Goal: Task Accomplishment & Management: Use online tool/utility

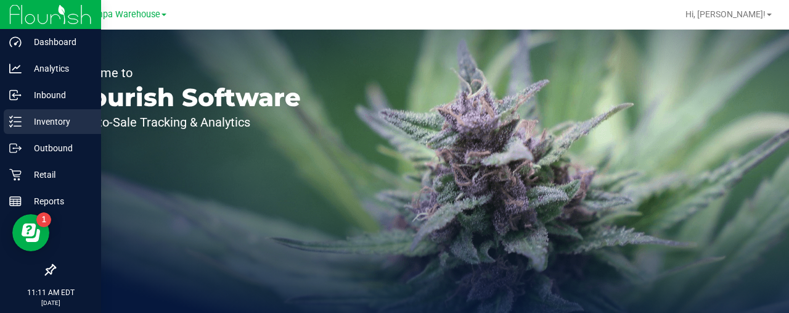
click at [48, 121] on p "Inventory" at bounding box center [59, 121] width 74 height 15
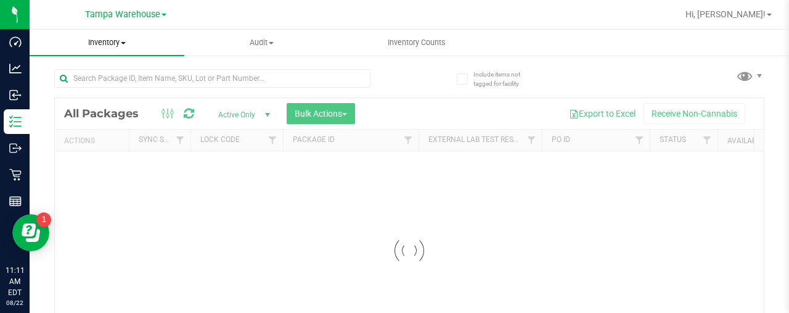
click at [122, 43] on span at bounding box center [123, 43] width 5 height 2
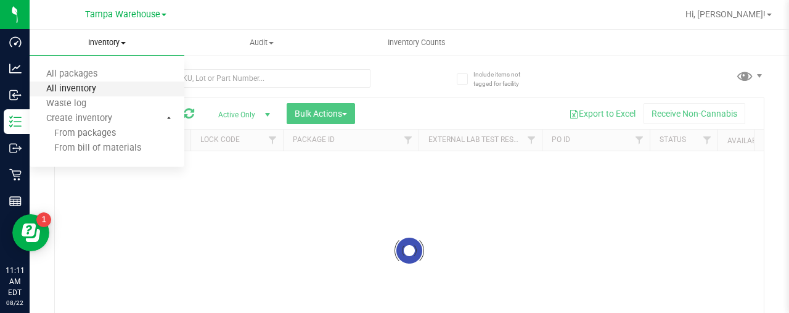
click at [92, 89] on span "All inventory" at bounding box center [71, 89] width 83 height 10
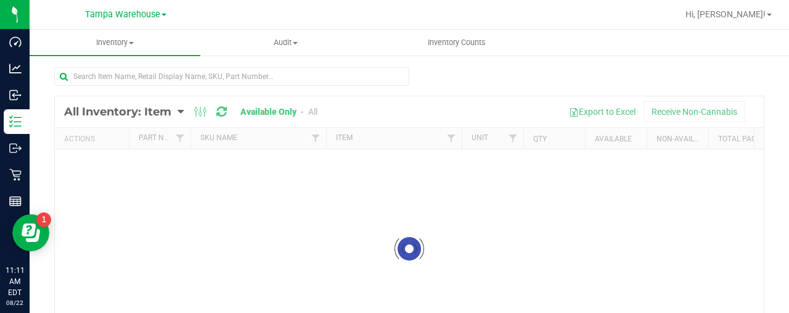
click at [155, 114] on div at bounding box center [409, 248] width 709 height 305
click at [175, 109] on div at bounding box center [409, 248] width 709 height 305
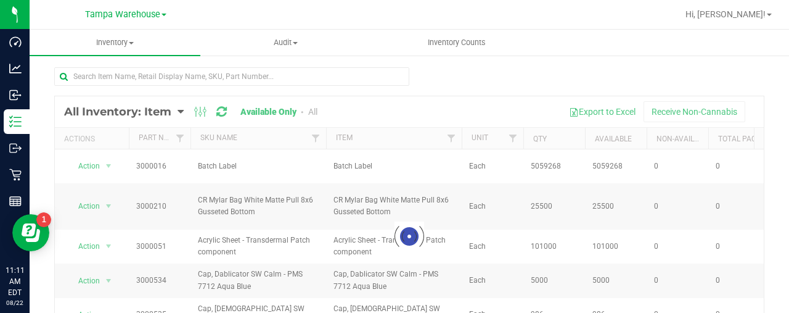
click at [176, 112] on div at bounding box center [409, 235] width 709 height 279
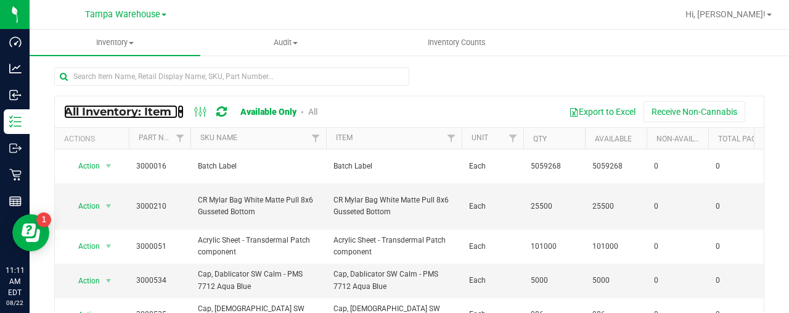
click at [175, 110] on link "All Inventory: Item" at bounding box center [120, 112] width 113 height 14
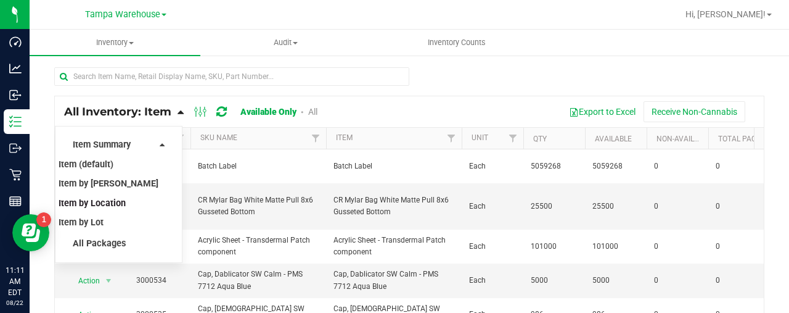
click at [114, 205] on span "Item by Location" at bounding box center [92, 203] width 67 height 10
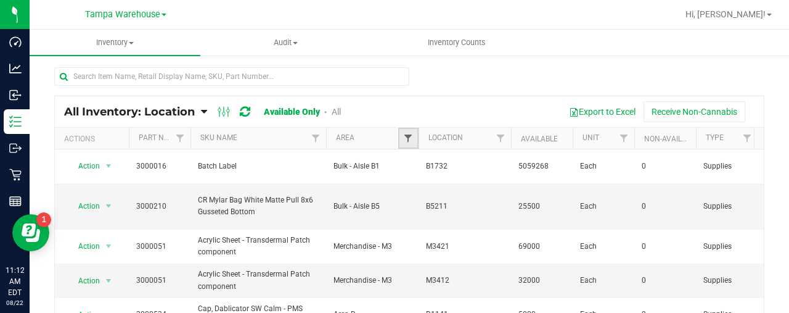
click at [410, 137] on span "Filter" at bounding box center [408, 138] width 10 height 10
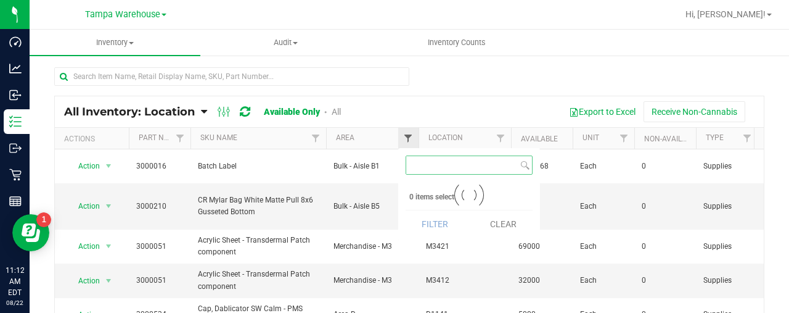
click at [410, 137] on span "Filter" at bounding box center [408, 138] width 10 height 10
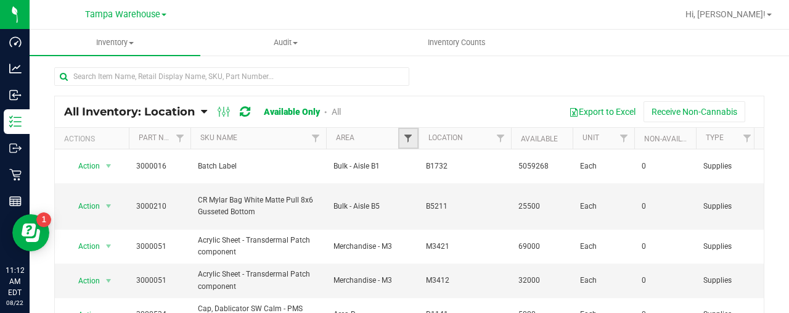
click at [410, 137] on span "Filter" at bounding box center [408, 138] width 10 height 10
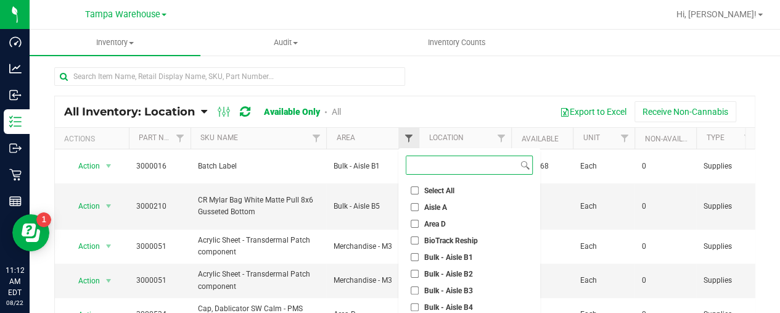
click at [410, 137] on span "Filter" at bounding box center [408, 138] width 10 height 10
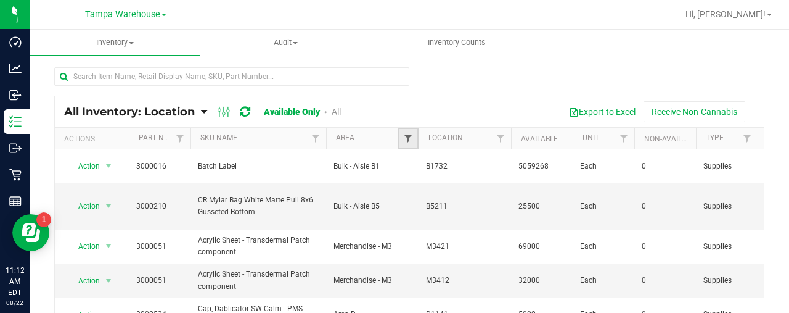
click at [410, 133] on span "Filter" at bounding box center [408, 138] width 10 height 10
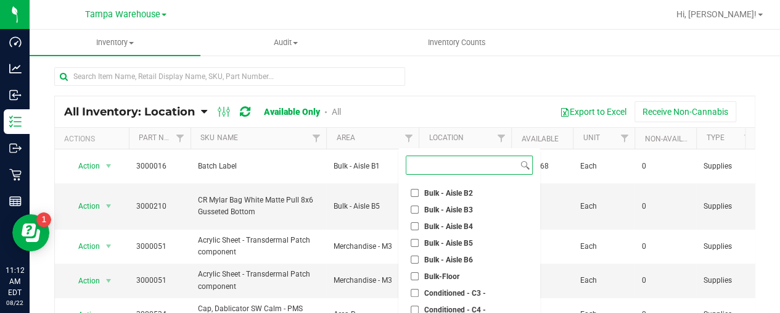
scroll to position [106, 0]
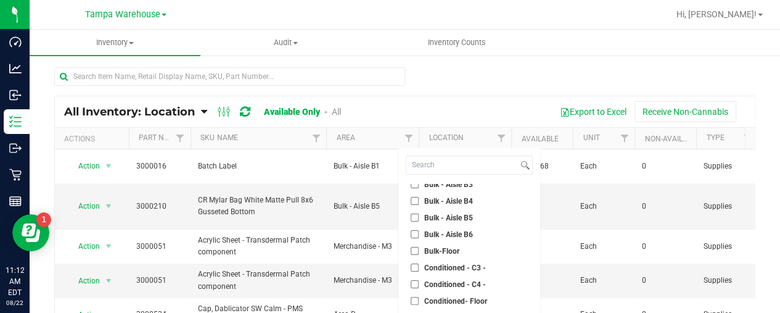
click at [413, 263] on input "Conditioned - C3 -" at bounding box center [415, 267] width 8 height 8
checkbox input "true"
click at [414, 281] on input "Conditioned - C4 -" at bounding box center [415, 284] width 8 height 8
checkbox input "true"
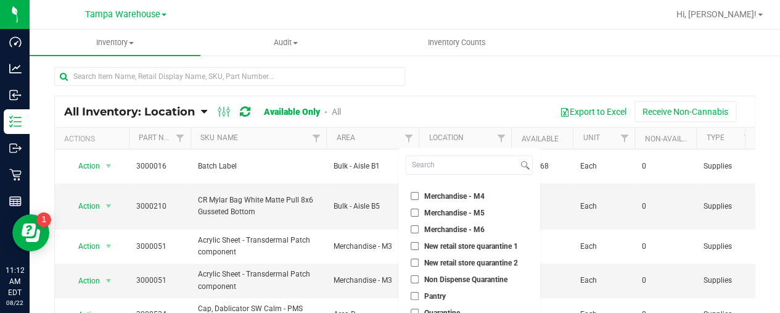
scroll to position [113, 0]
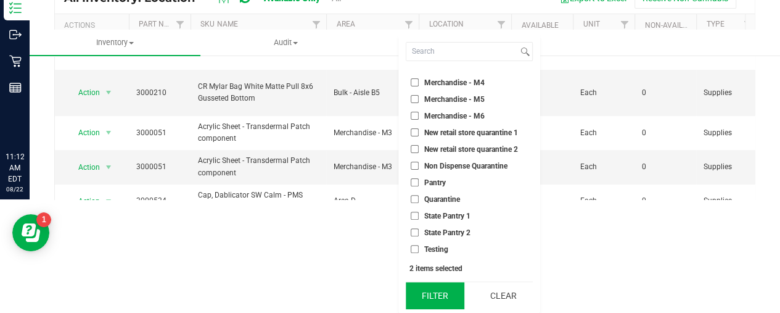
click at [442, 295] on button "Filter" at bounding box center [435, 295] width 59 height 27
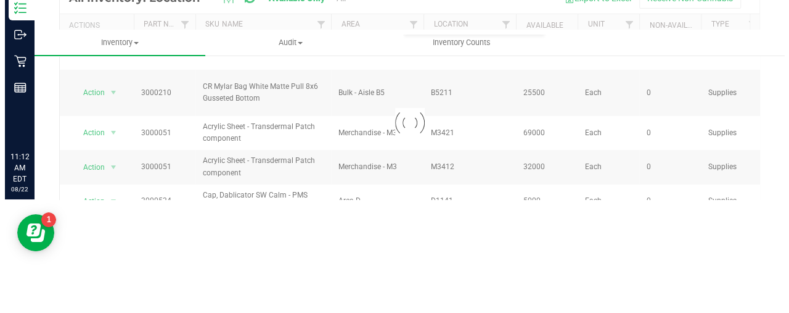
scroll to position [0, 0]
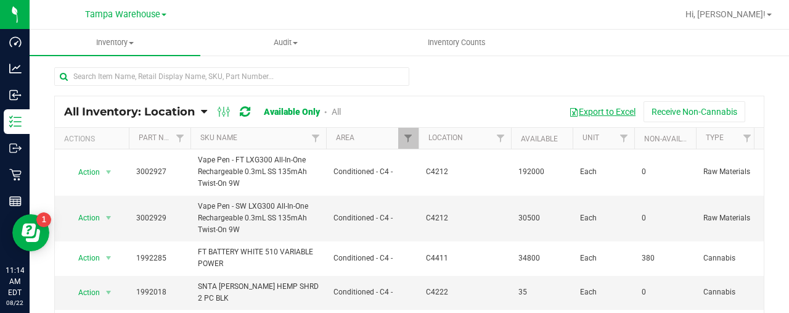
click at [587, 104] on button "Export to Excel" at bounding box center [602, 111] width 83 height 21
click at [586, 109] on button "Export to Excel" at bounding box center [602, 111] width 83 height 21
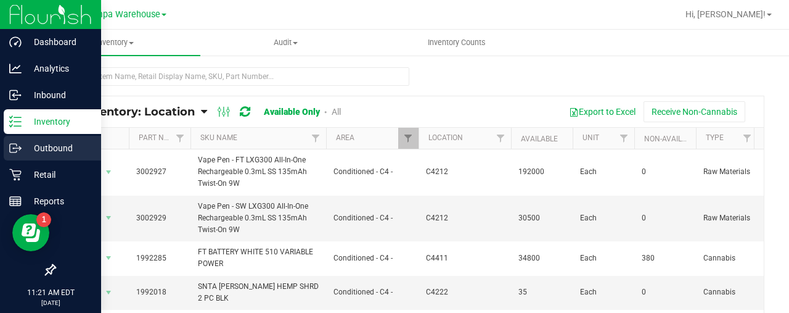
click at [52, 152] on p "Outbound" at bounding box center [59, 148] width 74 height 15
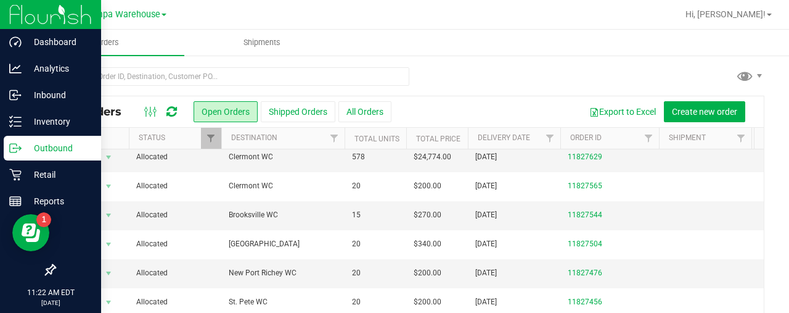
scroll to position [94, 0]
drag, startPoint x: 222, startPoint y: 197, endPoint x: 501, endPoint y: 89, distance: 298.9
click at [501, 89] on div at bounding box center [409, 81] width 710 height 28
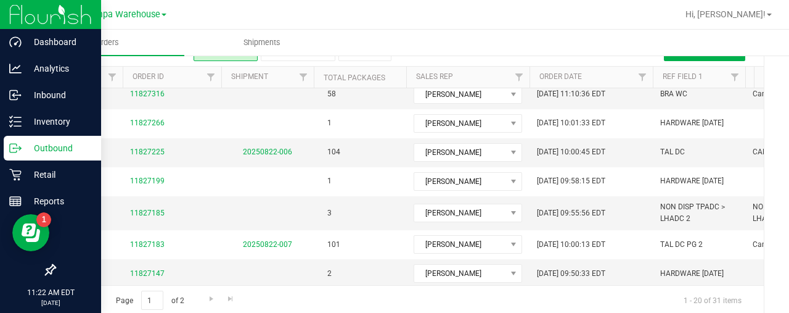
scroll to position [62, 0]
click at [207, 295] on span "Go to the next page" at bounding box center [212, 297] width 10 height 10
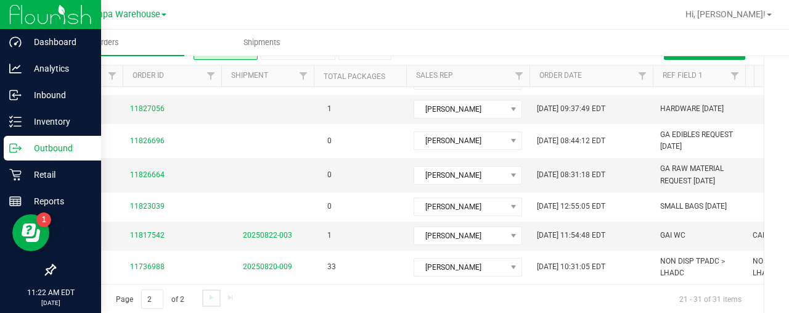
scroll to position [0, 0]
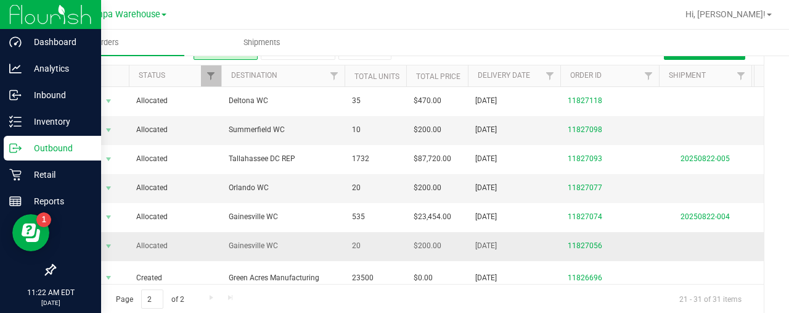
click at [365, 248] on td "20" at bounding box center [376, 246] width 62 height 29
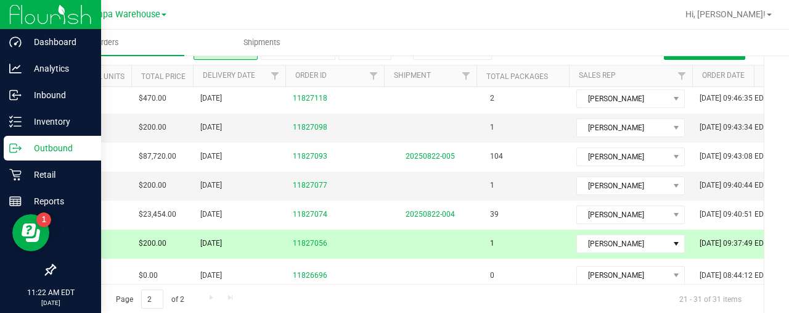
scroll to position [2, 276]
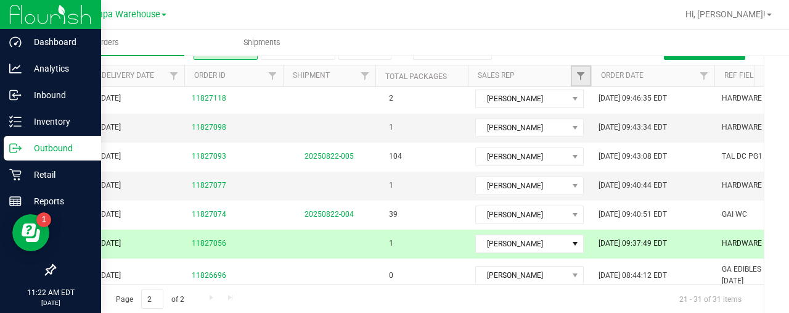
click at [575, 73] on link "Filter" at bounding box center [581, 75] width 20 height 21
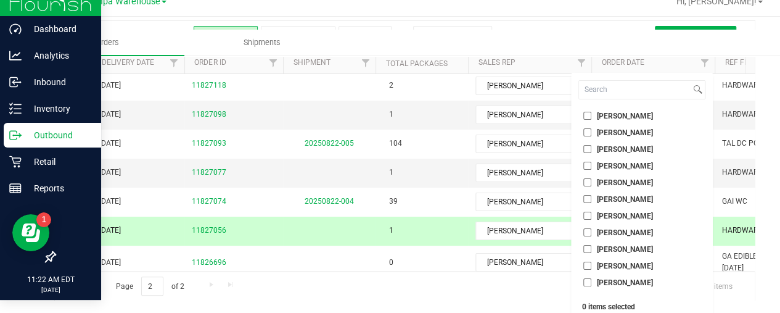
click at [585, 200] on input "[PERSON_NAME]" at bounding box center [587, 199] width 8 height 8
checkbox input "true"
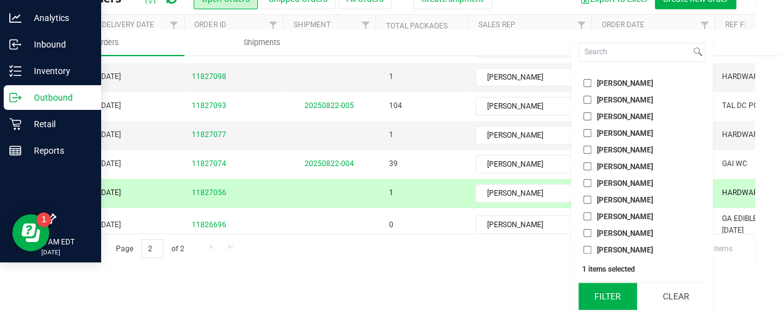
click at [609, 294] on button "Filter" at bounding box center [607, 295] width 59 height 27
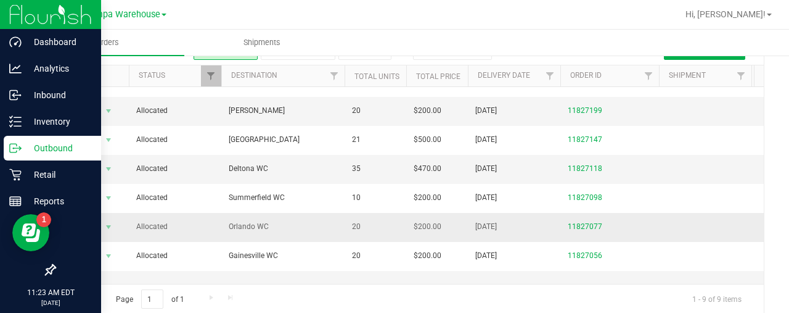
click at [310, 221] on span "Orlando WC" at bounding box center [283, 227] width 109 height 12
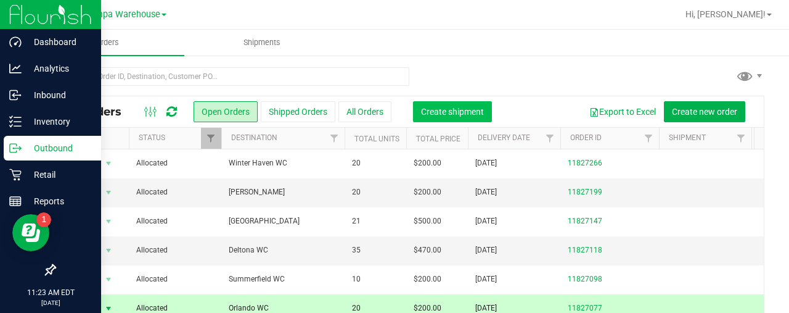
click at [441, 114] on span "Create shipment" at bounding box center [452, 112] width 63 height 10
